Goal: Information Seeking & Learning: Learn about a topic

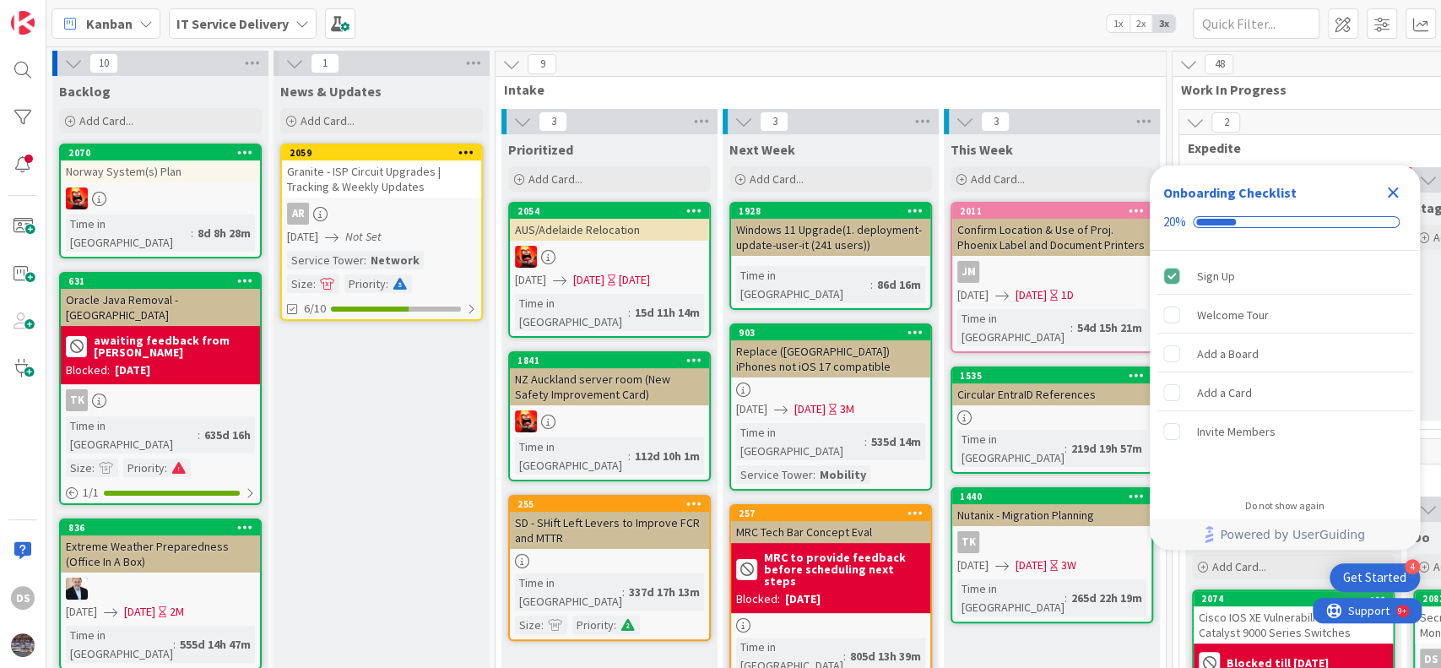
click at [1392, 192] on icon "Close Checklist" at bounding box center [1392, 192] width 11 height 11
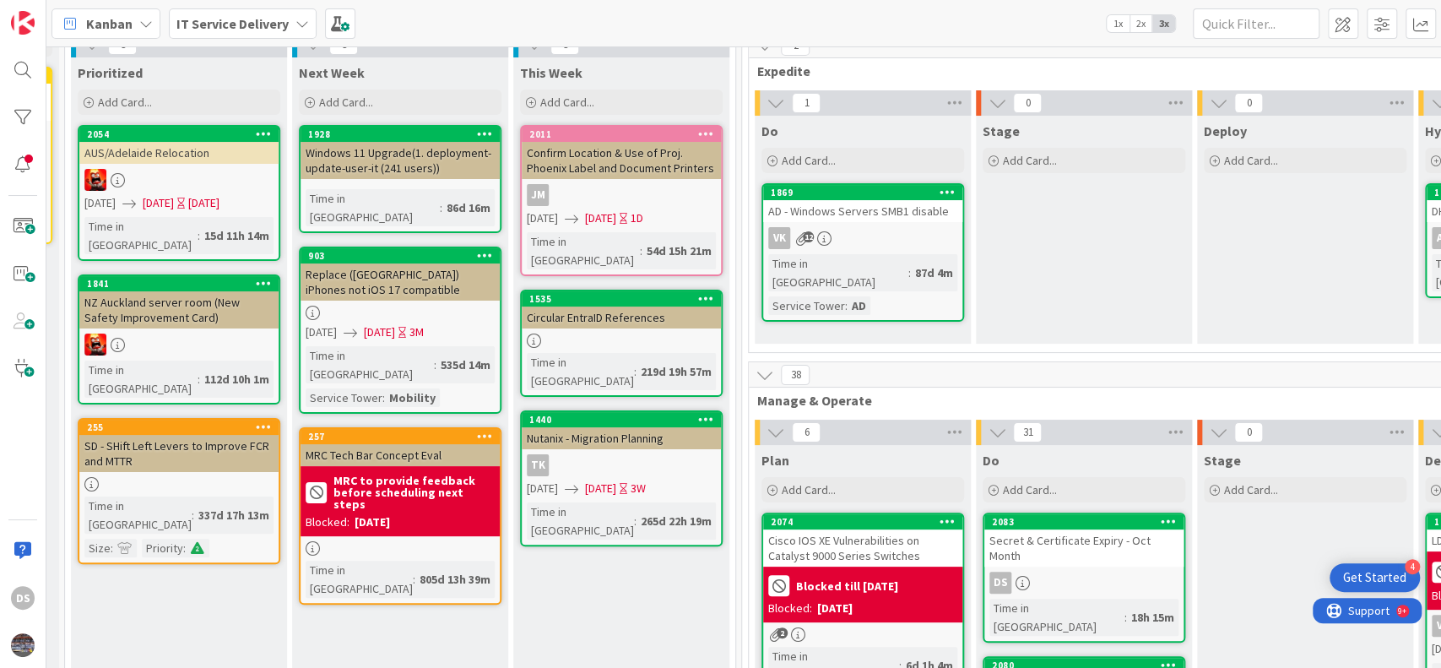
scroll to position [112, 430]
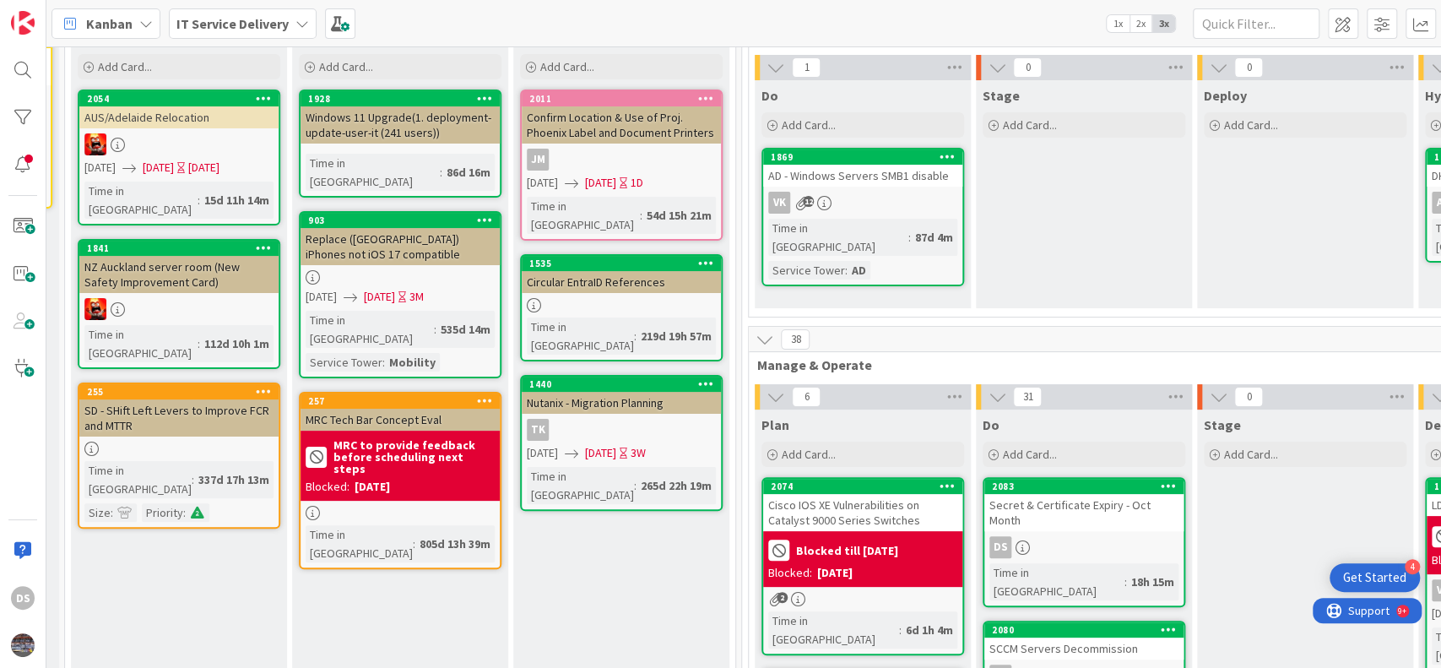
click at [1106, 518] on div "2083 Secret & Certificate Expiry - Oct Month DS Time in Column : 18h 15m" at bounding box center [1083, 542] width 203 height 130
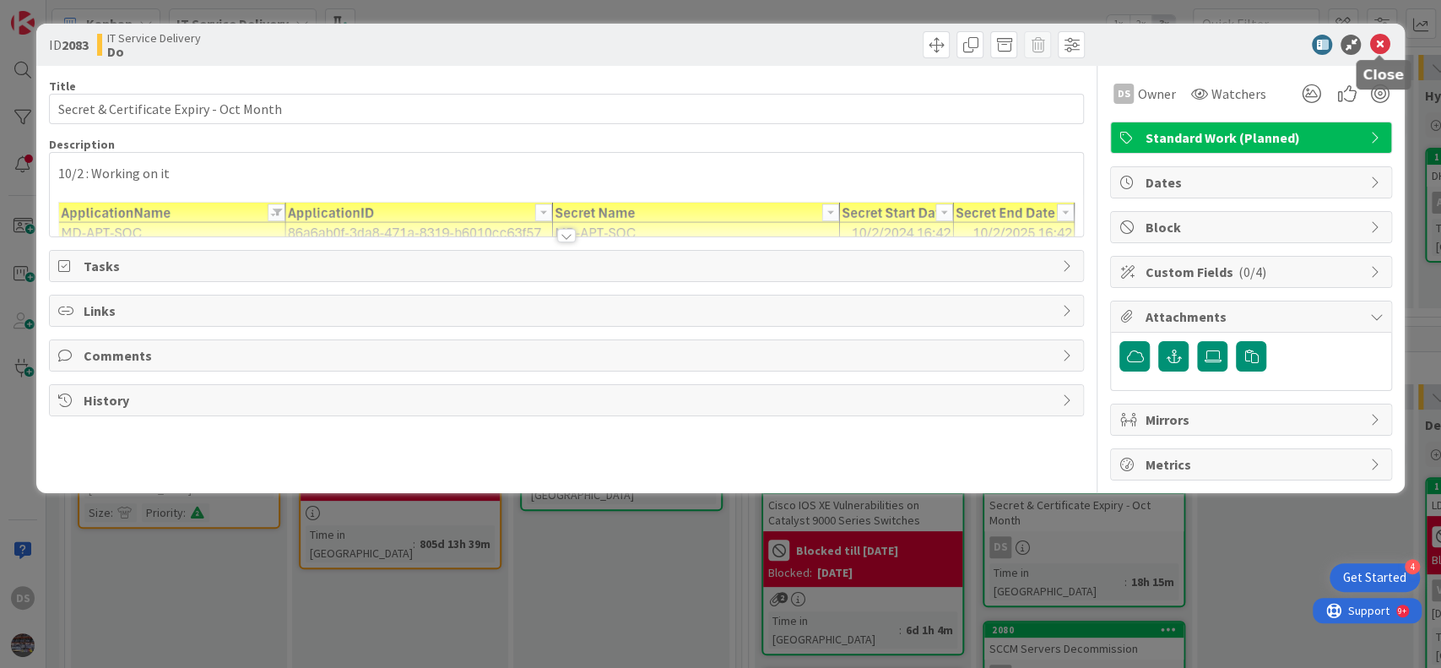
click at [1379, 47] on icon at bounding box center [1379, 45] width 20 height 20
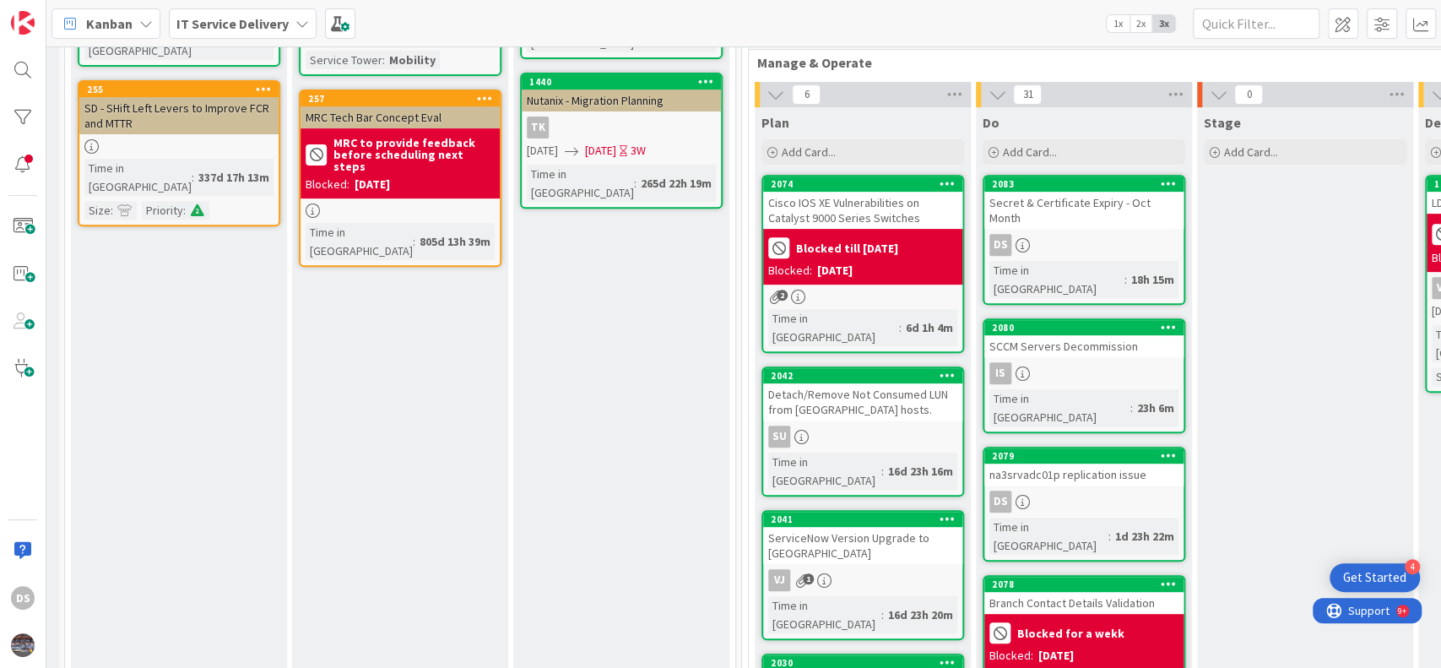
scroll to position [450, 430]
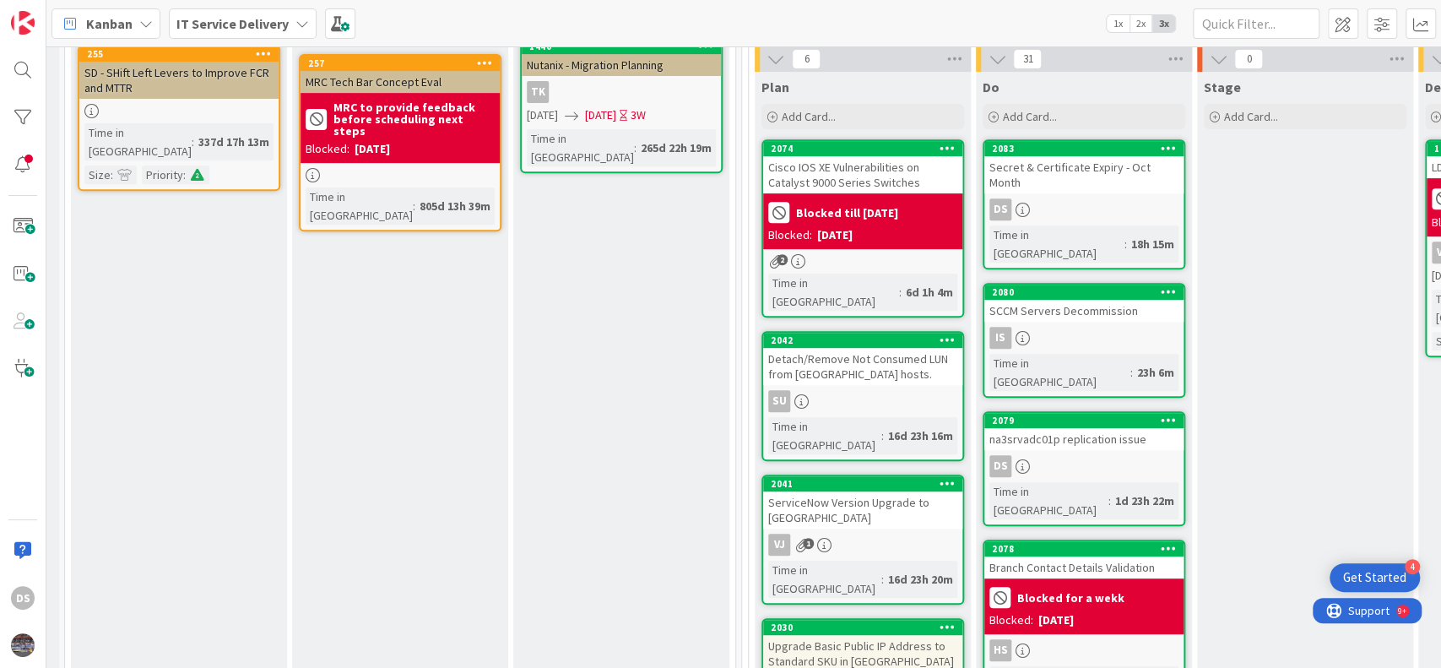
click at [1069, 428] on div "na3srvadc01p replication issue" at bounding box center [1083, 439] width 199 height 22
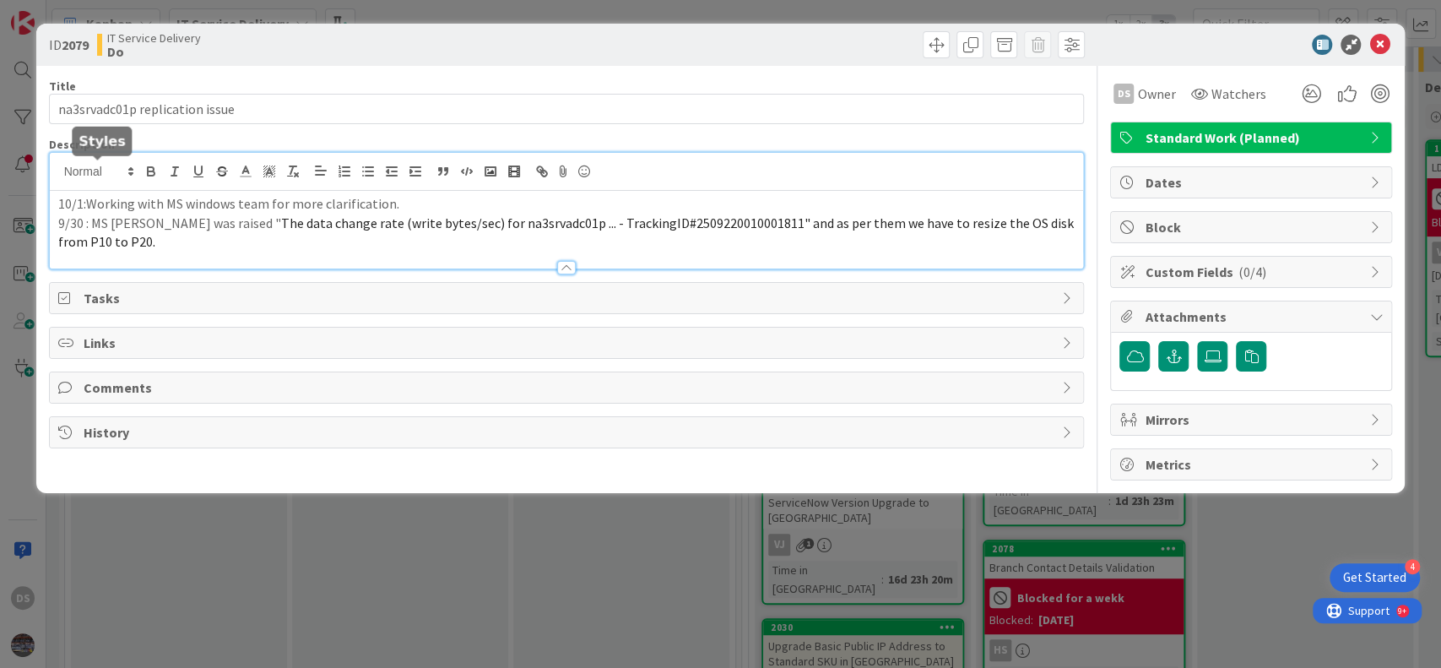
click at [60, 176] on div "10/1:Working with MS windows team for more clarification. 9/30 : MS case was ra…" at bounding box center [567, 211] width 1034 height 116
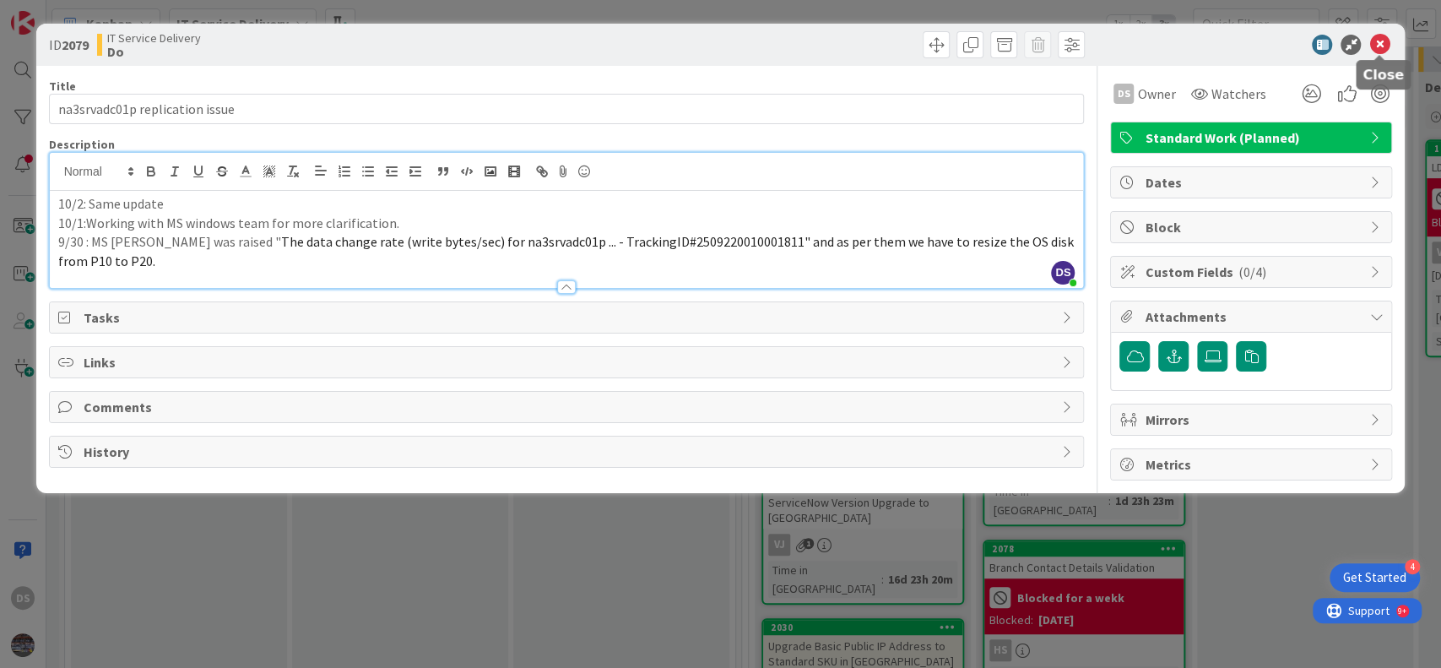
click at [1378, 46] on icon at bounding box center [1379, 45] width 20 height 20
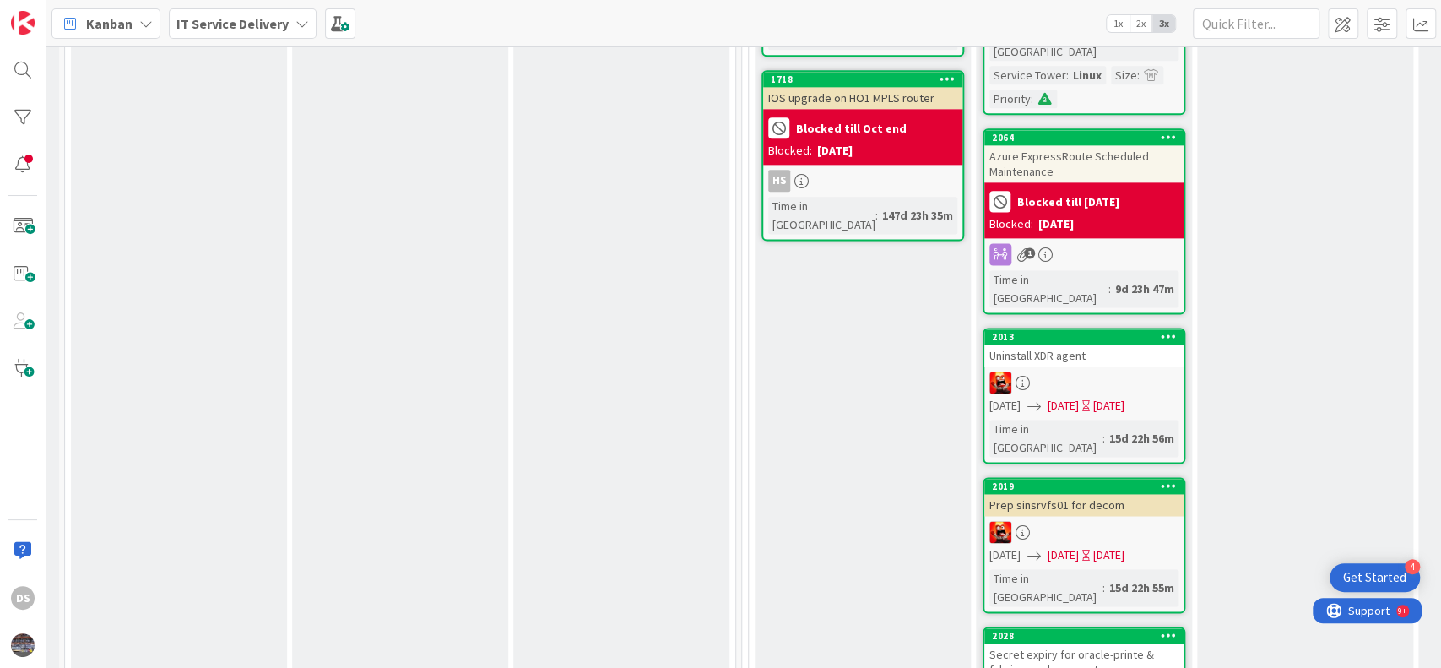
scroll to position [1575, 430]
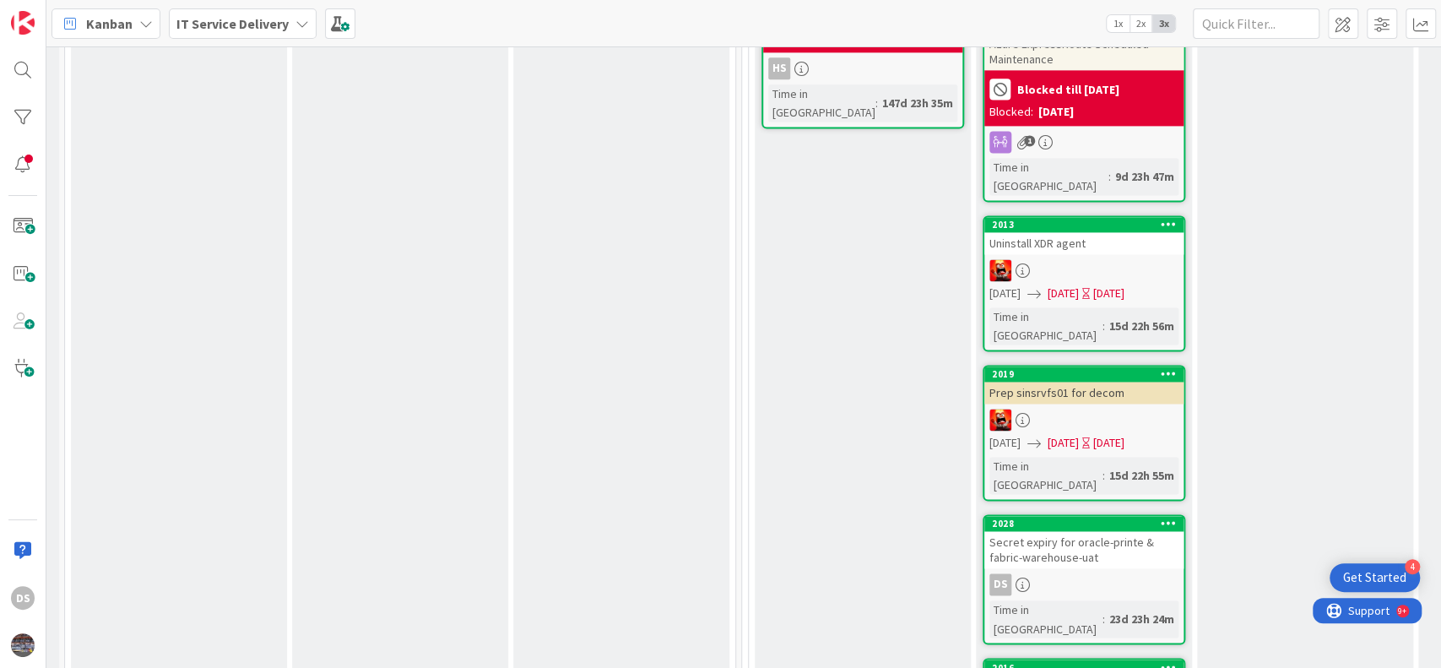
click at [1093, 531] on div "Secret expiry for oracle-printe & fabric-warehouse-uat" at bounding box center [1083, 549] width 199 height 37
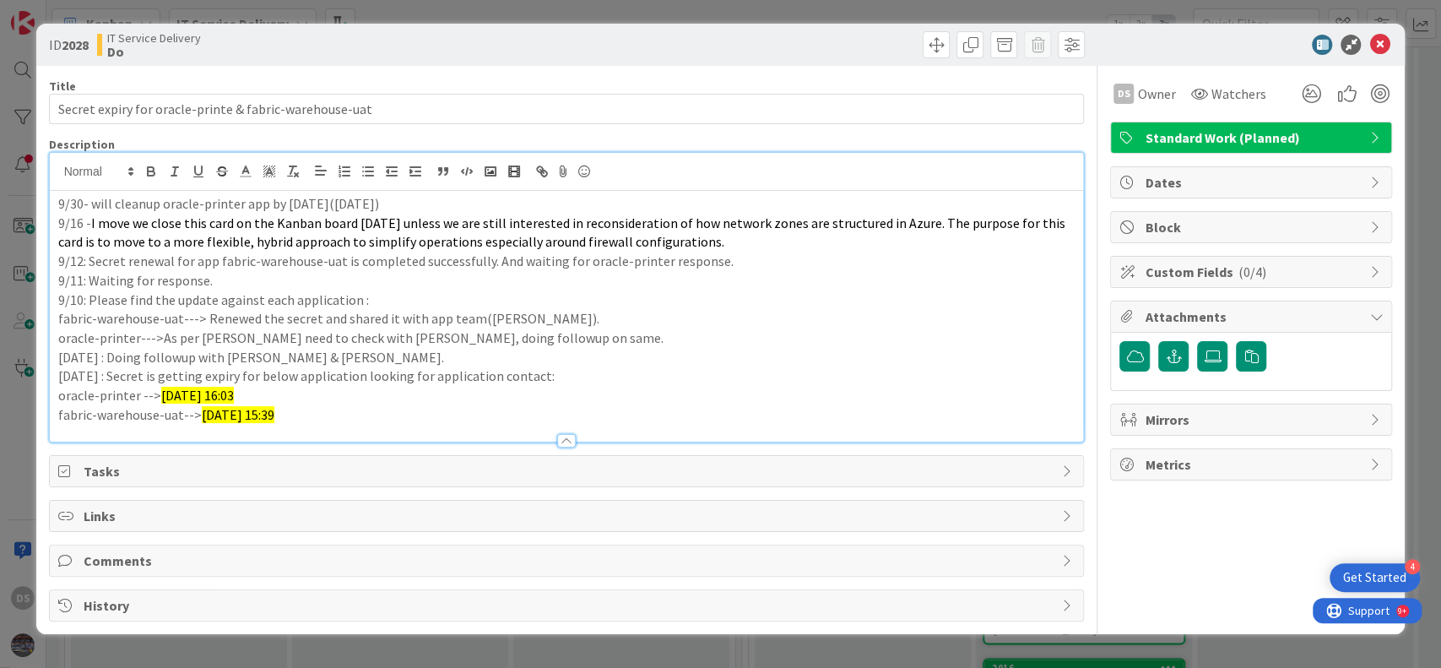
click at [60, 170] on div "9/30- will cleanup oracle-printer app by friday(3rd Oct25) 9/16 - I move we clo…" at bounding box center [567, 297] width 1034 height 289
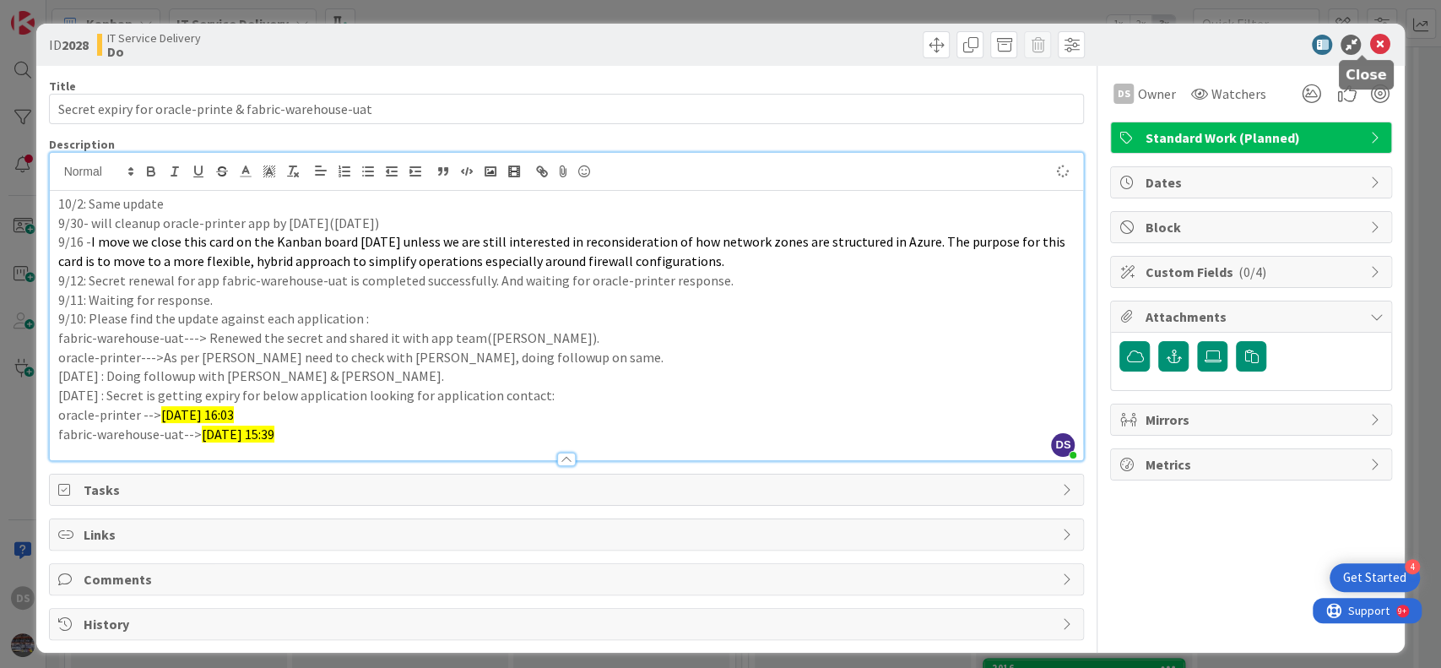
click at [1369, 41] on icon at bounding box center [1379, 45] width 20 height 20
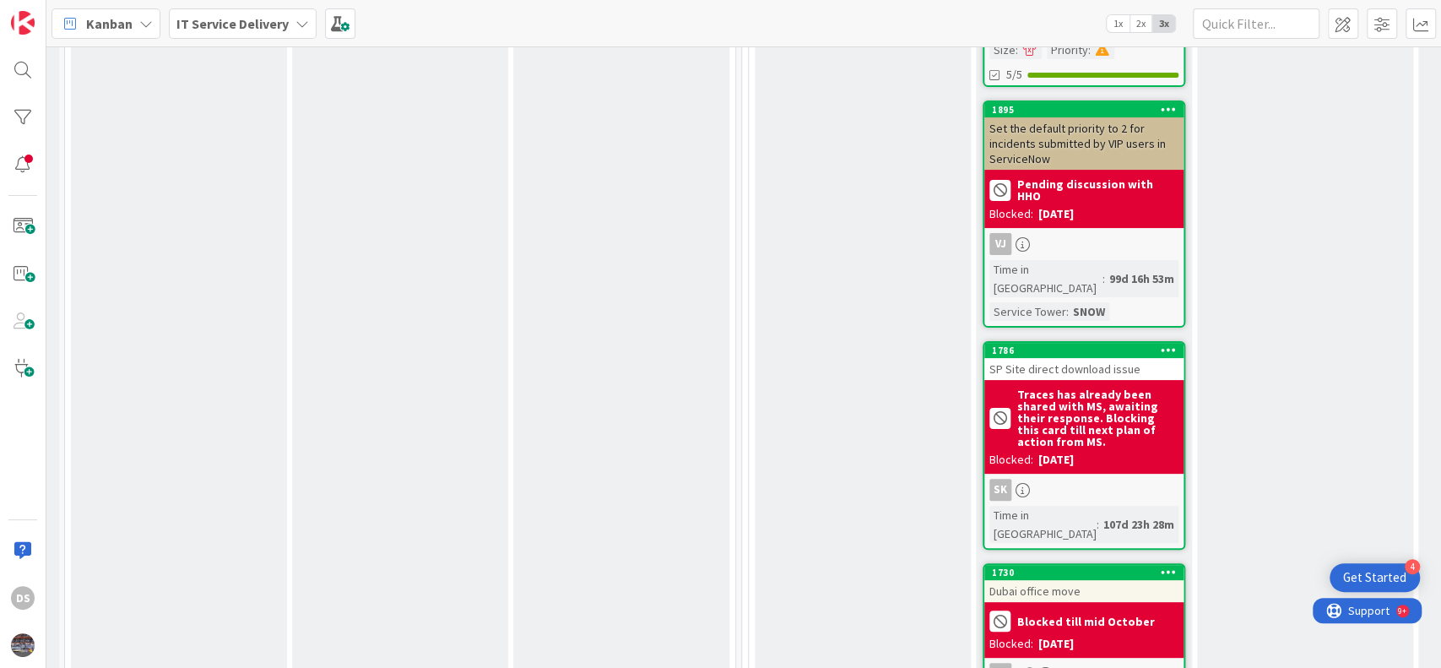
scroll to position [4501, 430]
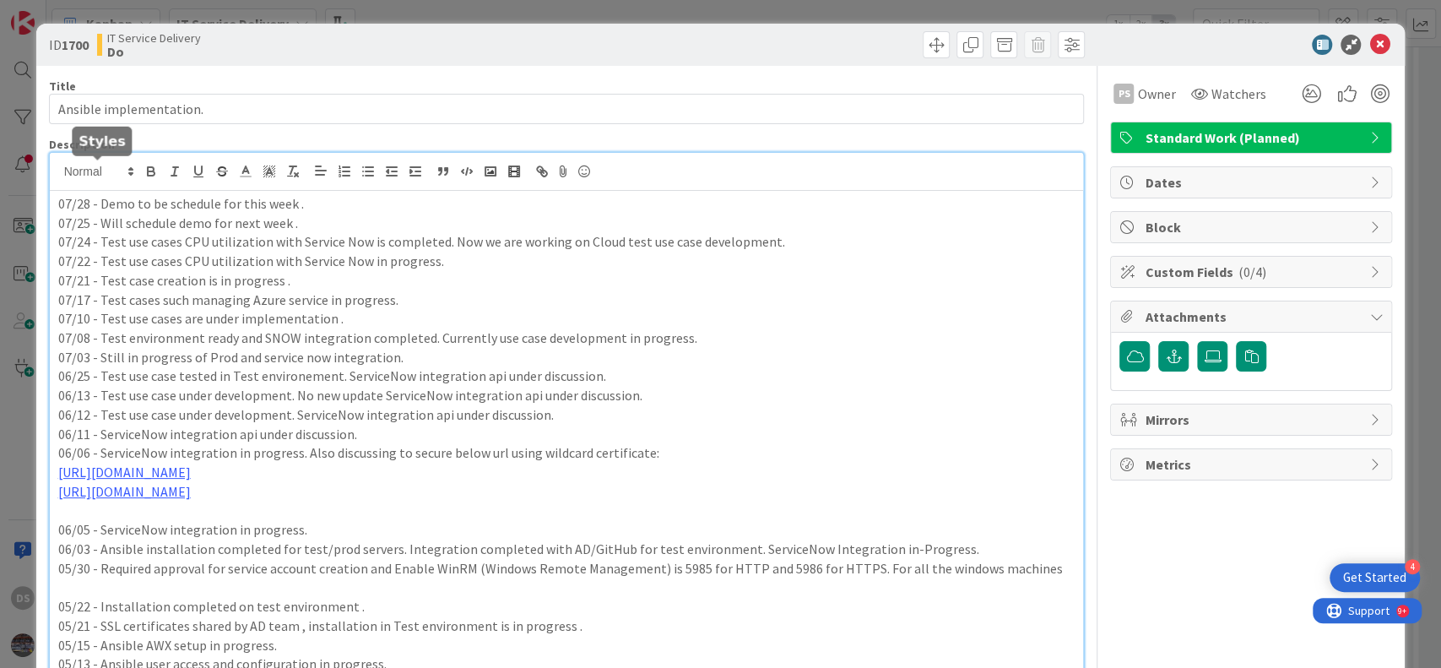
click at [59, 170] on div "07/28 - Demo to be schedule for this week . 07/25 - Will schedule demo for next…" at bounding box center [567, 441] width 1034 height 576
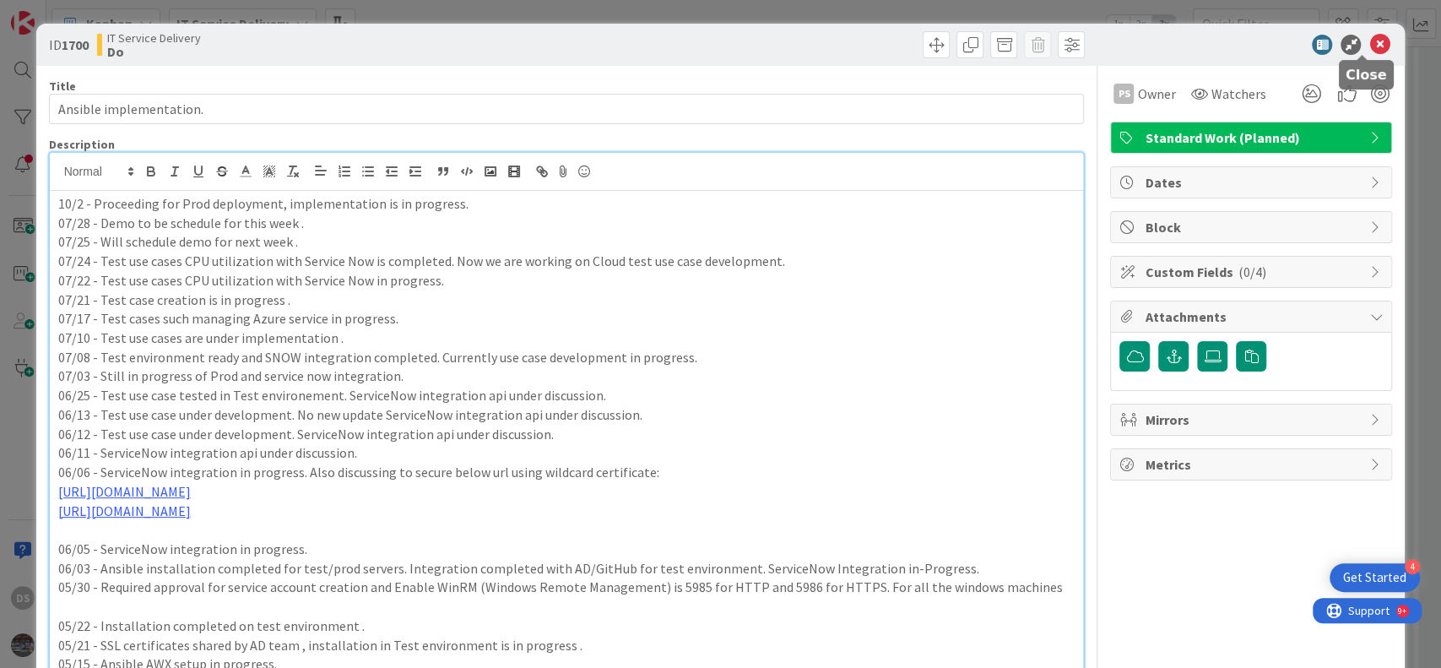
click at [1369, 40] on icon at bounding box center [1379, 45] width 20 height 20
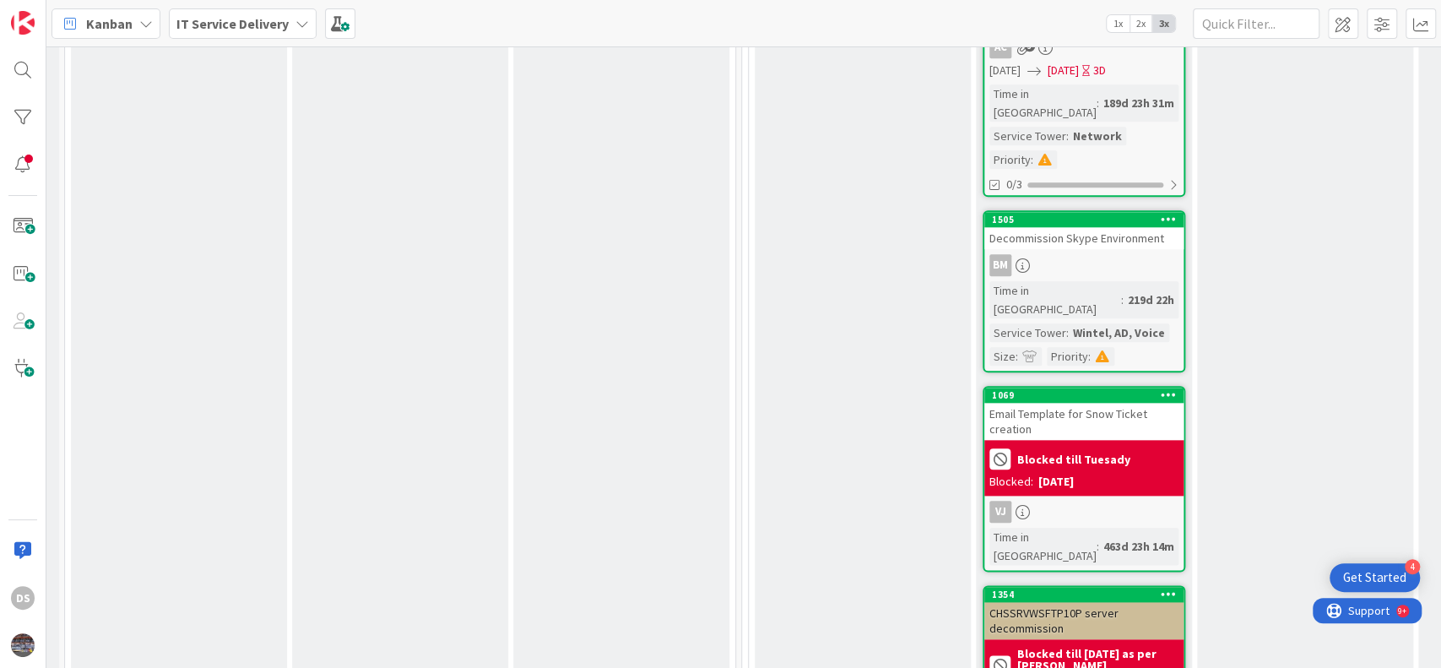
scroll to position [5963, 430]
